Goal: Obtain resource: Download file/media

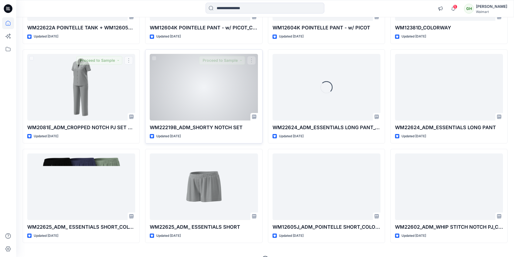
scroll to position [733, 0]
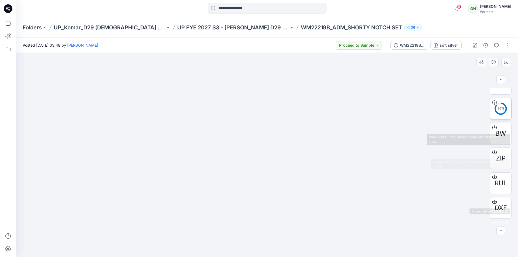
scroll to position [77, 0]
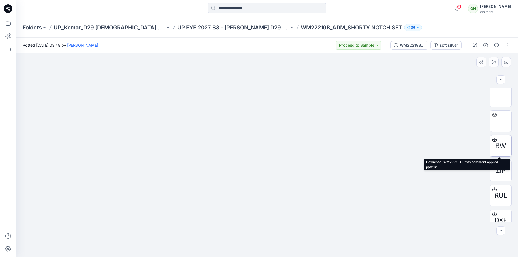
click at [501, 145] on span "BW" at bounding box center [500, 146] width 11 height 10
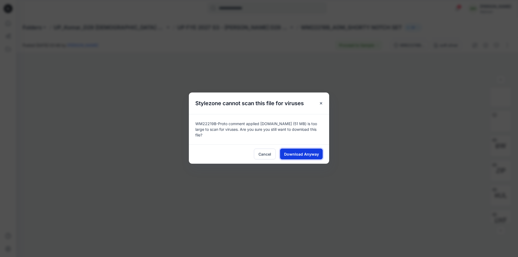
click at [290, 153] on span "Download Anyway" at bounding box center [301, 154] width 35 height 6
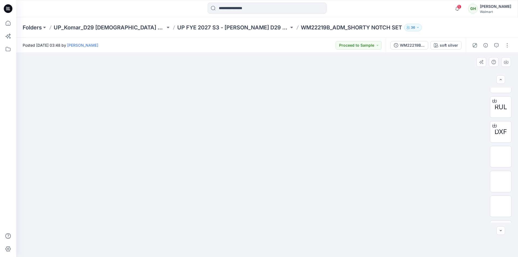
scroll to position [157, 0]
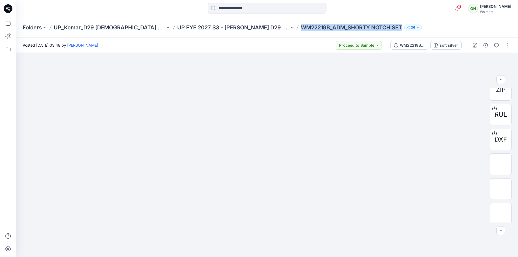
drag, startPoint x: 266, startPoint y: 27, endPoint x: 376, endPoint y: 26, distance: 110.3
click at [376, 26] on div "Folders UP_Komar_D29 [DEMOGRAPHIC_DATA] Sleep UP FYE 2027 S3 - [PERSON_NAME] D2…" at bounding box center [246, 28] width 447 height 8
copy div "WM22219B_ADM_SHORTY NOTCH SET 36"
